Goal: Information Seeking & Learning: Learn about a topic

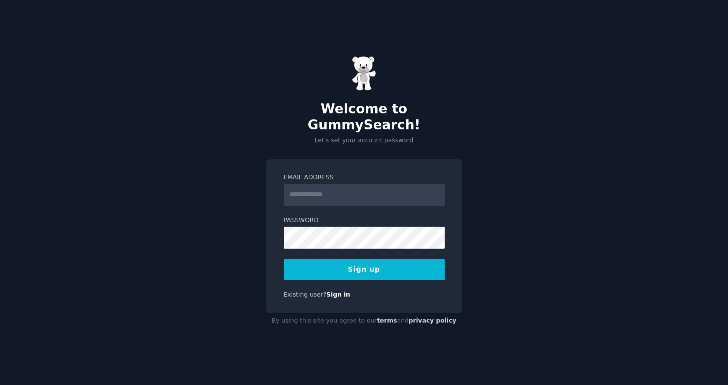
click at [338, 188] on input "Email Address" at bounding box center [364, 195] width 161 height 22
type input "**********"
click at [397, 263] on button "Sign up" at bounding box center [364, 269] width 161 height 21
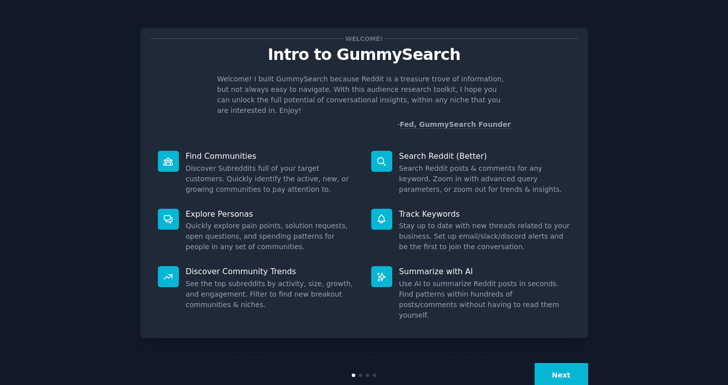
click at [557, 363] on button "Next" at bounding box center [561, 375] width 53 height 24
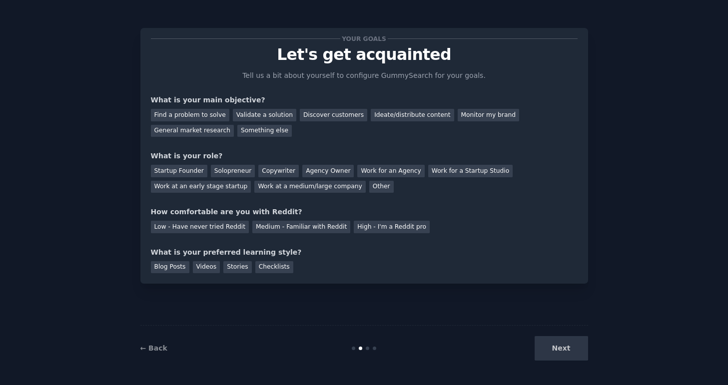
click at [557, 353] on div "Next" at bounding box center [513, 348] width 149 height 24
click at [565, 347] on div "Next" at bounding box center [513, 348] width 149 height 24
click at [207, 116] on div "Find a problem to solve" at bounding box center [190, 115] width 78 height 12
click at [245, 118] on div "Validate a solution" at bounding box center [264, 115] width 63 height 12
click at [186, 117] on div "Find a problem to solve" at bounding box center [190, 115] width 78 height 12
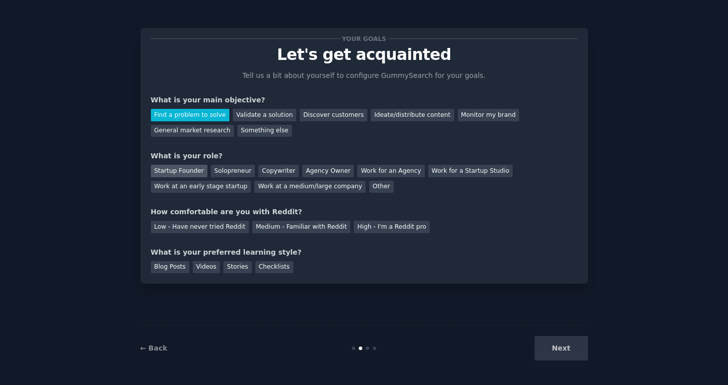
click at [181, 172] on div "Startup Founder" at bounding box center [179, 171] width 56 height 12
click at [272, 228] on div "Medium - Familiar with Reddit" at bounding box center [301, 227] width 98 height 12
click at [168, 267] on div "Blog Posts" at bounding box center [170, 267] width 38 height 12
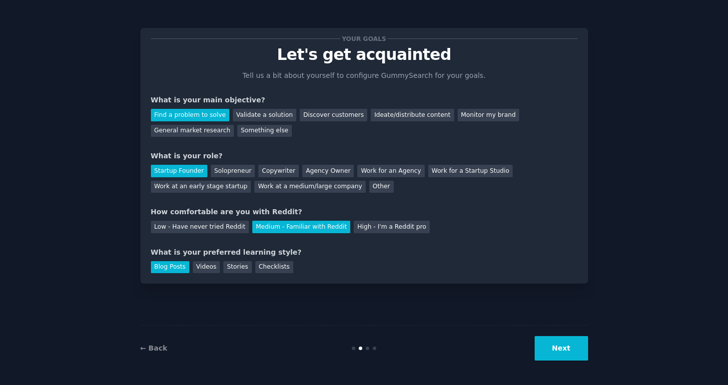
click at [564, 352] on button "Next" at bounding box center [561, 348] width 53 height 24
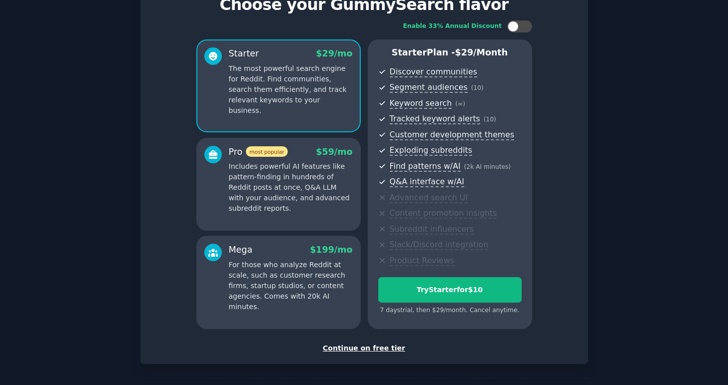
scroll to position [48, 0]
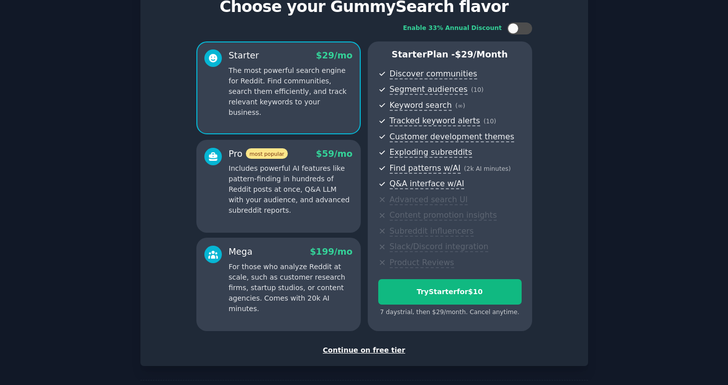
click at [363, 351] on div "Continue on free tier" at bounding box center [364, 350] width 427 height 10
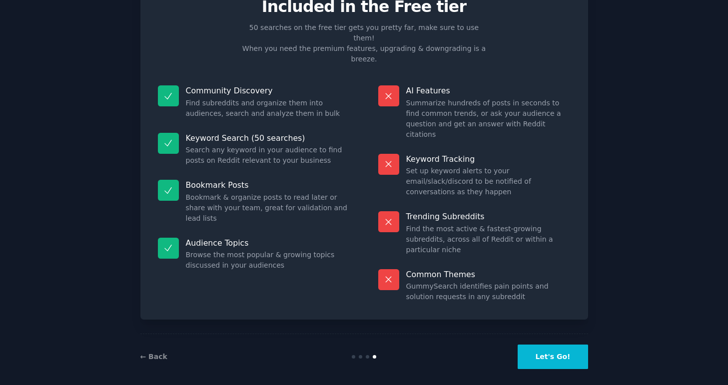
scroll to position [4, 0]
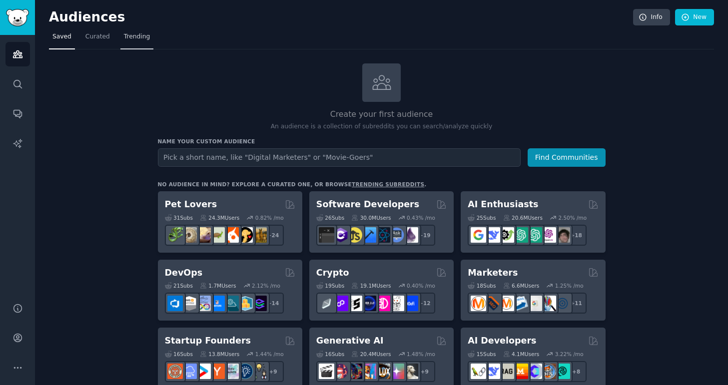
click at [135, 34] on span "Trending" at bounding box center [137, 36] width 26 height 9
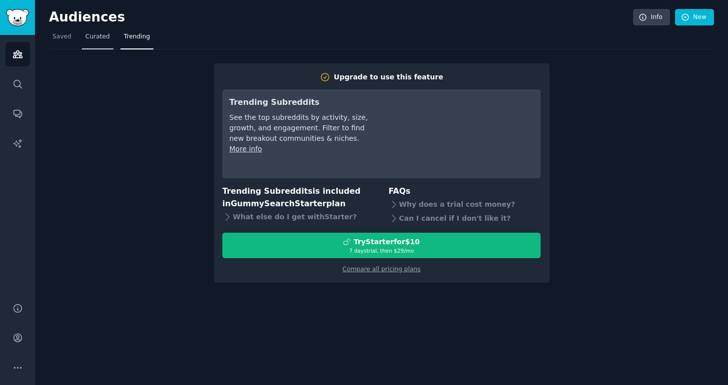
click at [100, 38] on span "Curated" at bounding box center [97, 36] width 24 height 9
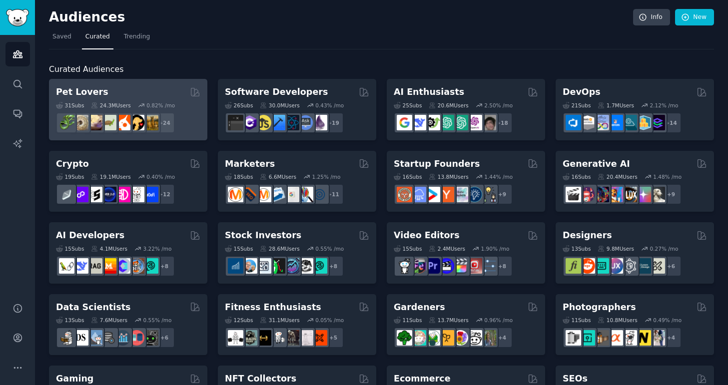
scroll to position [14, 0]
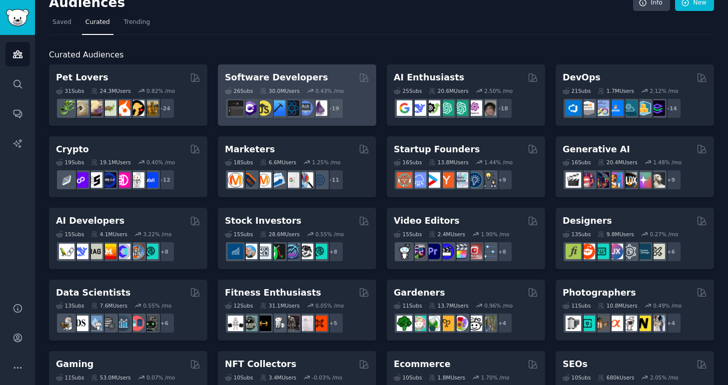
click at [256, 82] on h2 "Software Developers" at bounding box center [276, 77] width 103 height 12
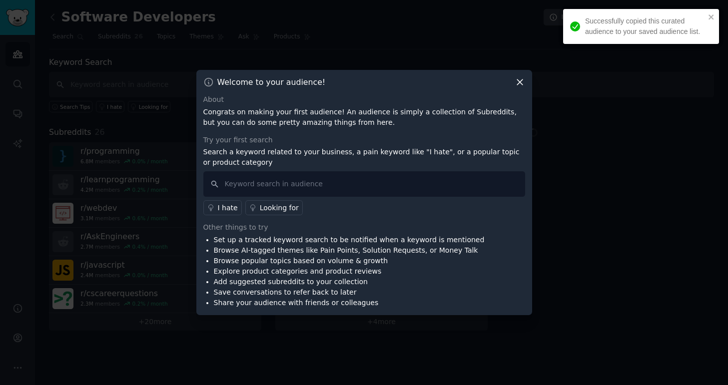
click at [516, 85] on icon at bounding box center [520, 82] width 10 height 10
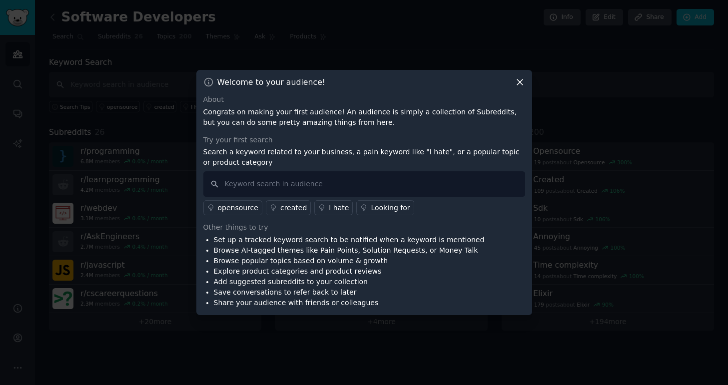
click at [519, 85] on icon at bounding box center [520, 82] width 10 height 10
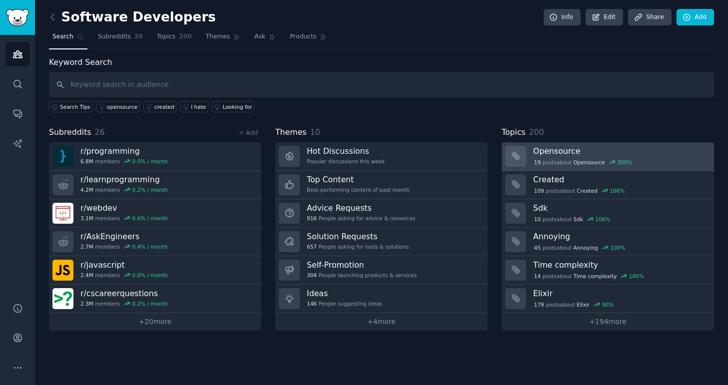
click at [555, 149] on h3 "Opensource" at bounding box center [620, 151] width 174 height 10
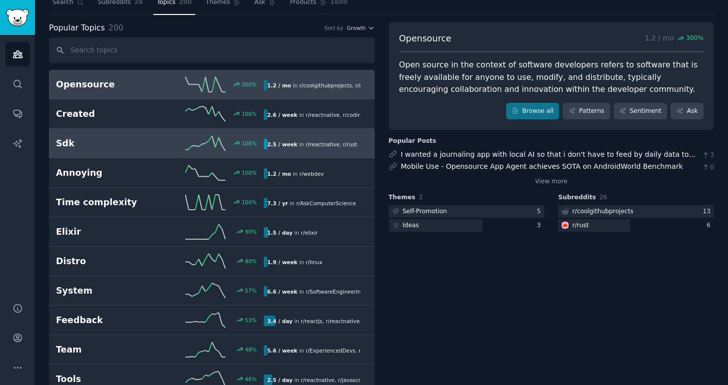
scroll to position [42, 0]
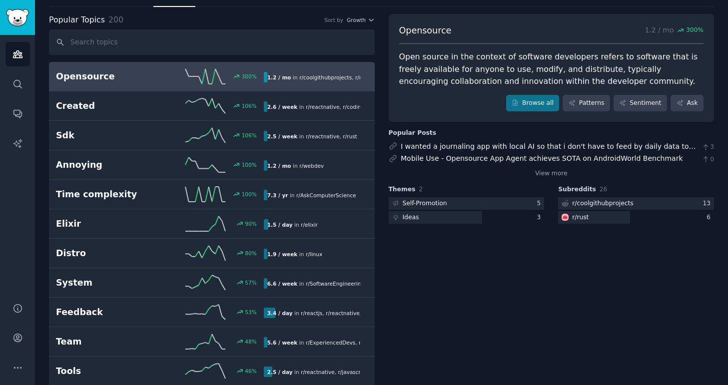
click at [134, 74] on h2 "Opensource" at bounding box center [108, 76] width 104 height 12
click at [310, 76] on span "r/ coolgithubprojects" at bounding box center [325, 77] width 52 height 6
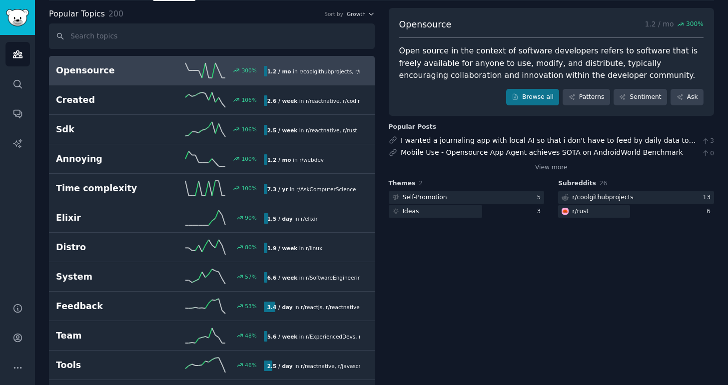
scroll to position [0, 0]
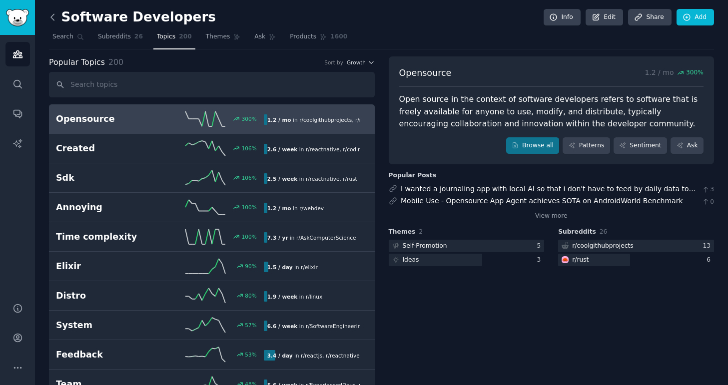
click at [53, 18] on icon at bounding box center [52, 17] width 10 height 10
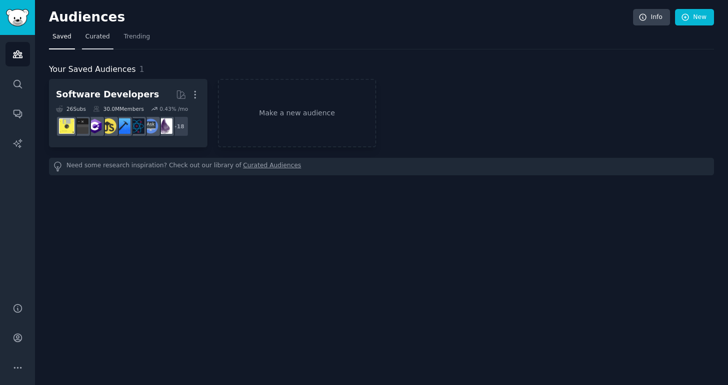
click at [94, 38] on span "Curated" at bounding box center [97, 36] width 24 height 9
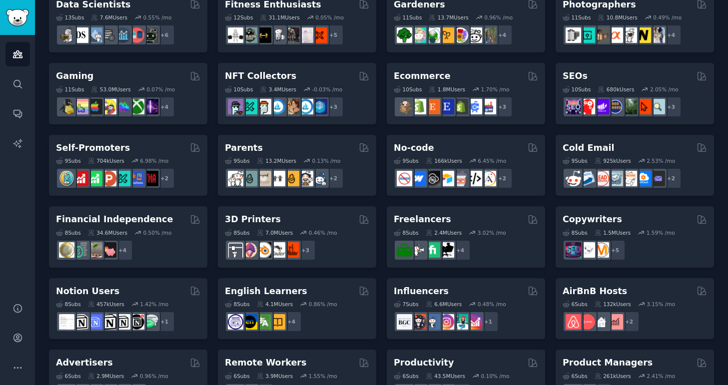
scroll to position [168, 0]
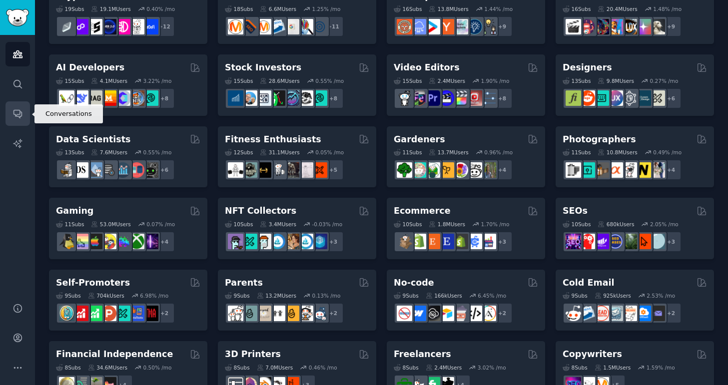
click at [22, 120] on link "Conversations" at bounding box center [17, 113] width 24 height 24
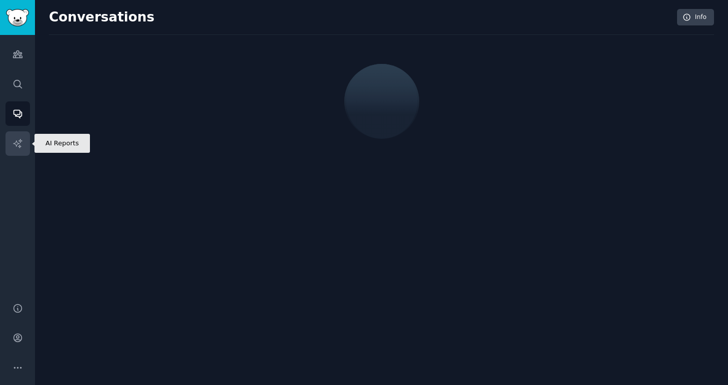
click at [22, 150] on link "AI Reports" at bounding box center [17, 143] width 24 height 24
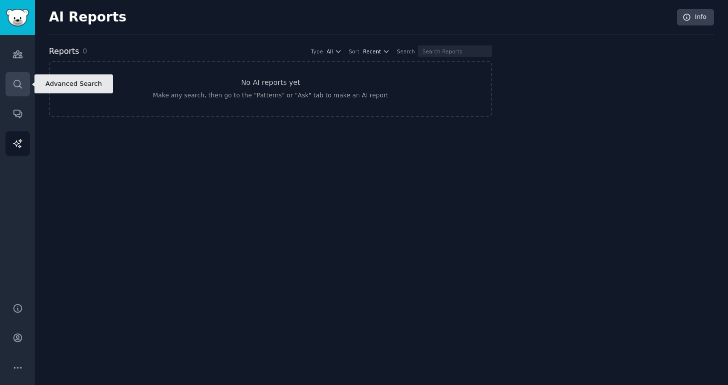
click at [13, 96] on link "Search" at bounding box center [17, 84] width 24 height 24
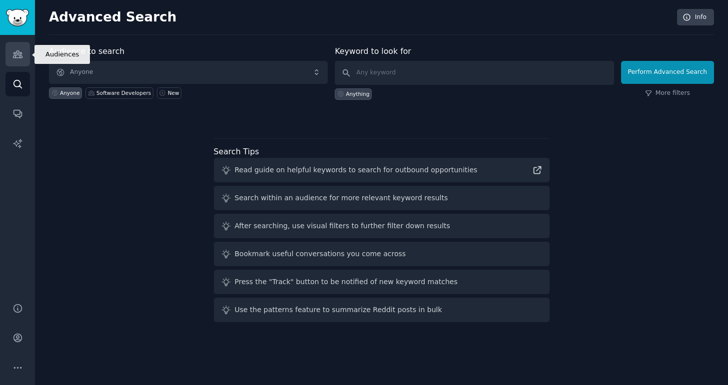
click at [21, 59] on icon "Sidebar" at bounding box center [17, 54] width 10 height 10
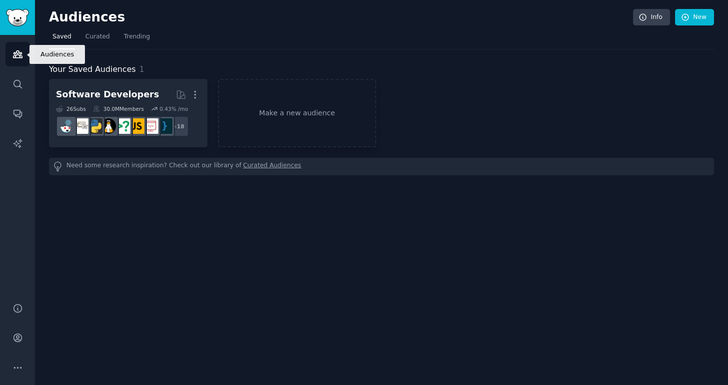
click at [19, 58] on icon "Sidebar" at bounding box center [17, 54] width 10 height 10
click at [94, 39] on span "Curated" at bounding box center [97, 36] width 24 height 9
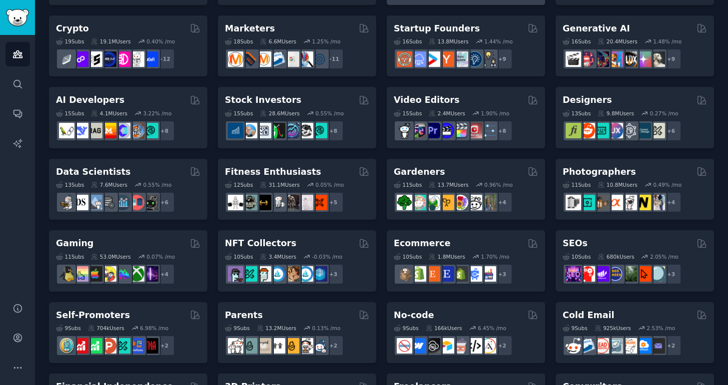
scroll to position [2, 0]
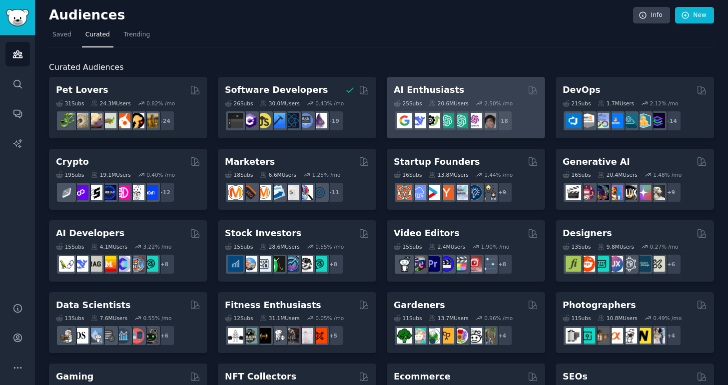
click at [442, 89] on h2 "AI Enthusiasts" at bounding box center [429, 90] width 70 height 12
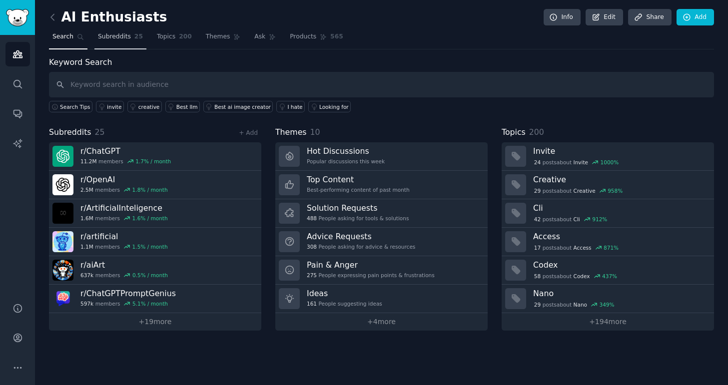
click at [134, 39] on span "25" at bounding box center [138, 36] width 8 height 9
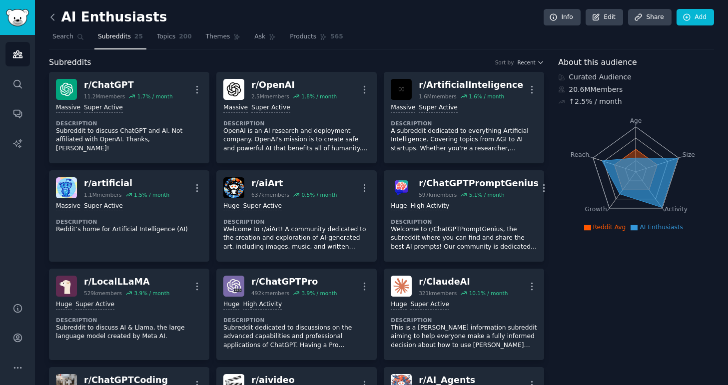
click at [51, 19] on icon at bounding box center [52, 17] width 10 height 10
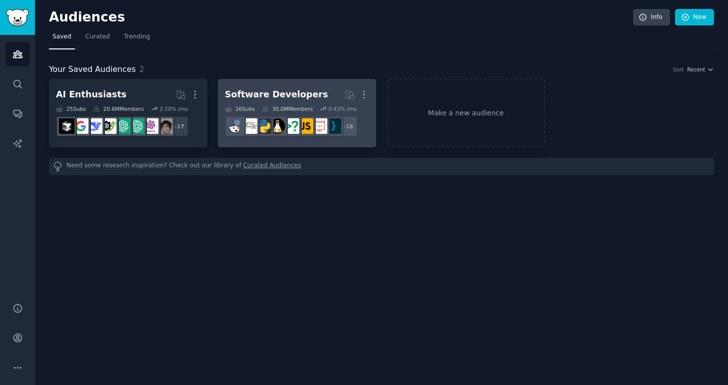
click at [255, 96] on div "Software Developers" at bounding box center [276, 94] width 103 height 12
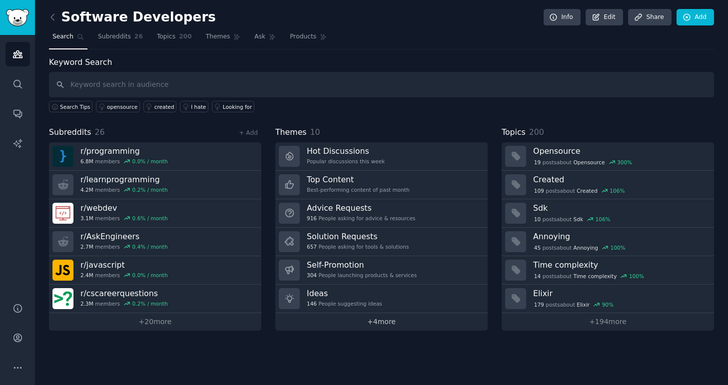
click at [380, 320] on link "+ 4 more" at bounding box center [381, 321] width 212 height 17
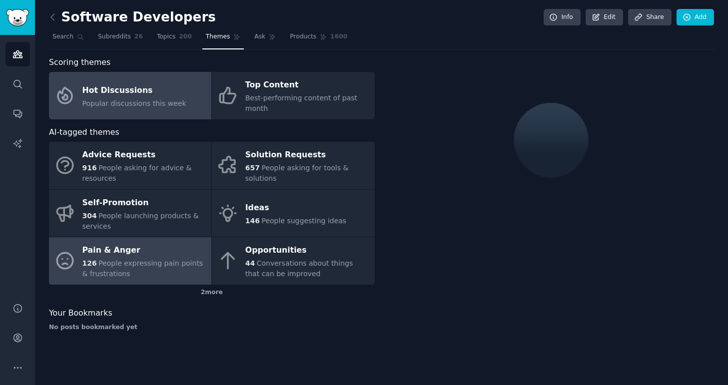
click at [172, 248] on div "Pain & Anger" at bounding box center [144, 251] width 124 height 16
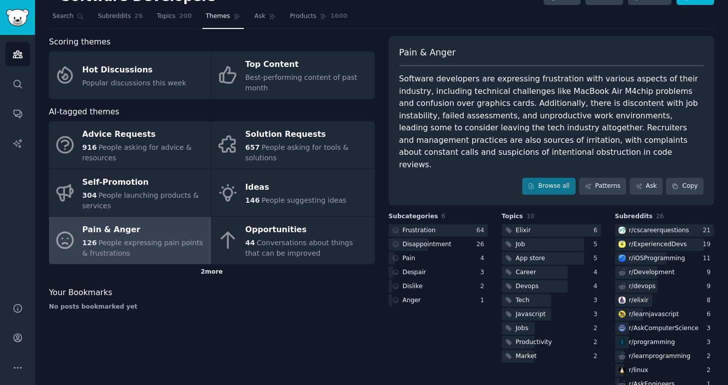
scroll to position [31, 0]
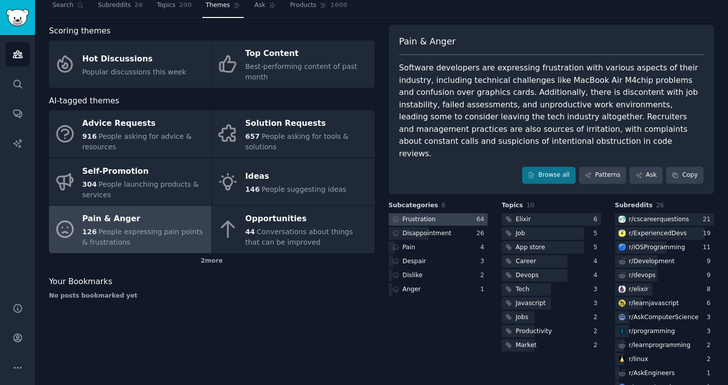
click at [433, 213] on div "Frustration" at bounding box center [413, 219] width 49 height 12
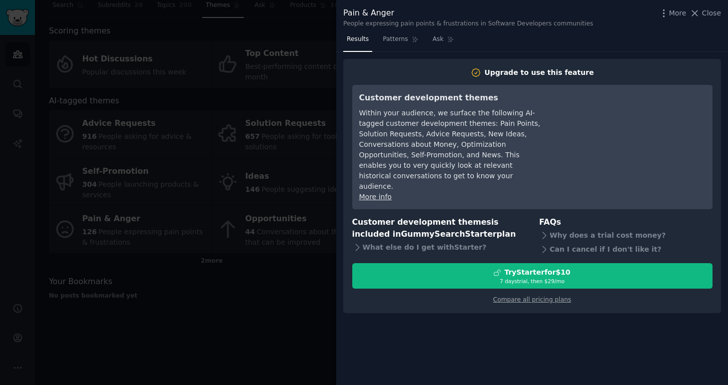
click at [291, 261] on div at bounding box center [364, 192] width 728 height 385
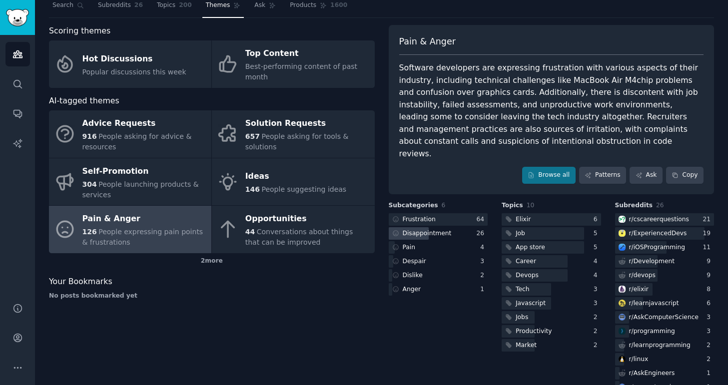
click at [455, 227] on div "Disappointment" at bounding box center [438, 233] width 99 height 12
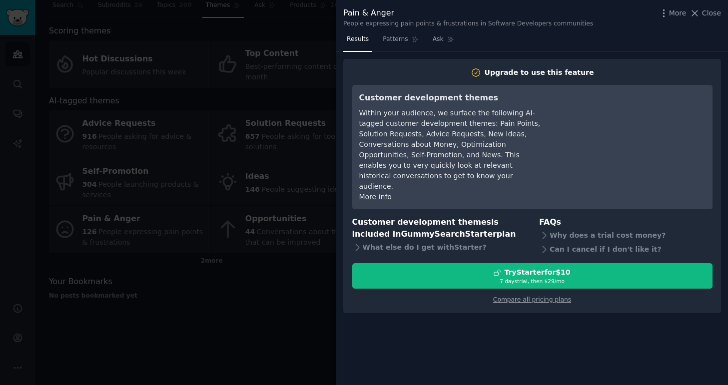
click at [327, 240] on div at bounding box center [364, 192] width 728 height 385
